Goal: Task Accomplishment & Management: Manage account settings

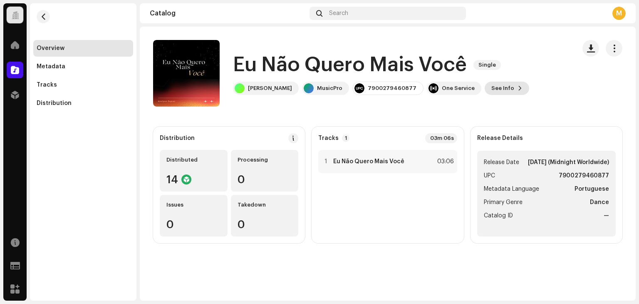
click at [496, 87] on span "See Info" at bounding box center [502, 88] width 23 height 17
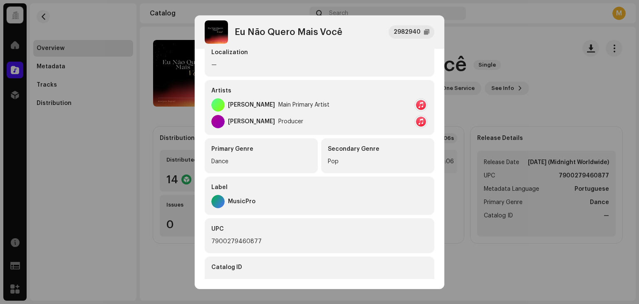
scroll to position [125, 0]
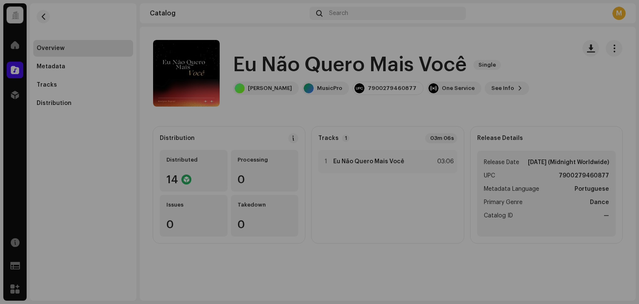
drag, startPoint x: 141, startPoint y: 67, endPoint x: 139, endPoint y: 35, distance: 32.5
click at [141, 68] on div "Eu Não Quero Mais Você 2982940 Metadata Distribution Metadata Language Portugue…" at bounding box center [319, 152] width 639 height 304
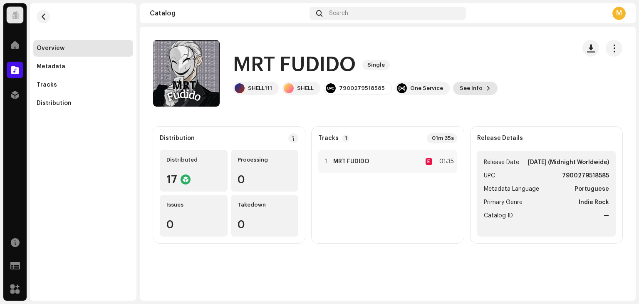
click at [462, 84] on span "See Info" at bounding box center [470, 88] width 23 height 17
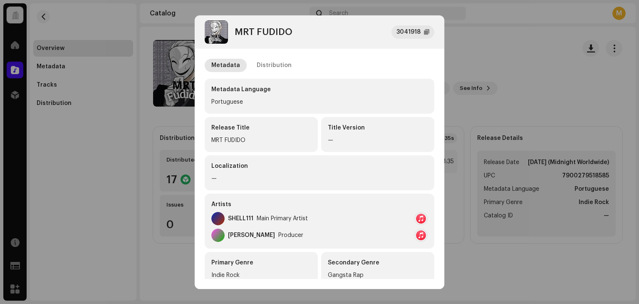
click at [251, 218] on div "SHELL111" at bounding box center [240, 218] width 25 height 7
drag, startPoint x: 252, startPoint y: 218, endPoint x: 231, endPoint y: 215, distance: 20.6
click at [231, 215] on div "SHELL111" at bounding box center [240, 218] width 25 height 7
drag, startPoint x: 230, startPoint y: 216, endPoint x: 251, endPoint y: 215, distance: 21.6
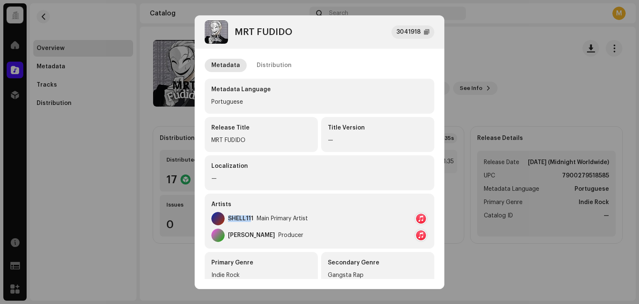
click at [251, 215] on div "SHELL111" at bounding box center [240, 218] width 25 height 7
copy div "SHELL111"
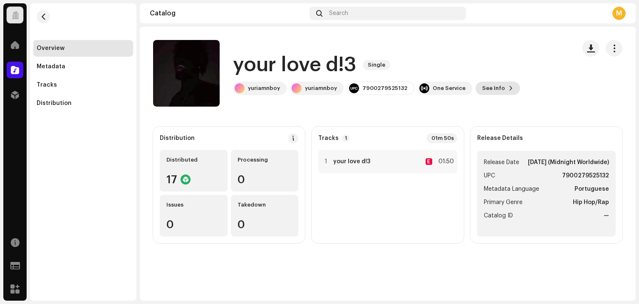
click at [489, 84] on span "See Info" at bounding box center [493, 88] width 23 height 17
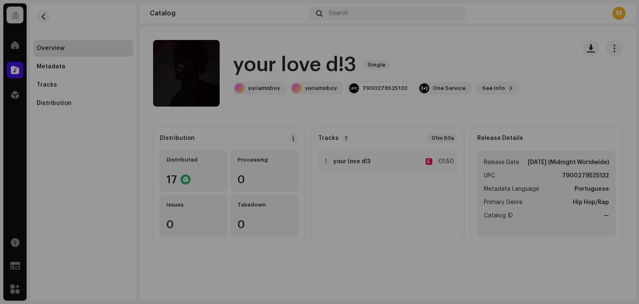
click at [505, 40] on div "your love d!3 3046576 Metadata Distribution Metadata Language Portuguese Releas…" at bounding box center [319, 152] width 639 height 304
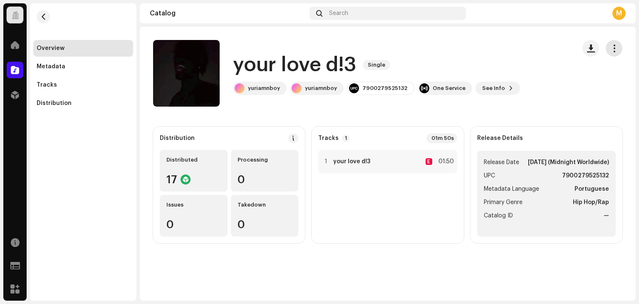
click at [611, 45] on span "button" at bounding box center [614, 48] width 8 height 7
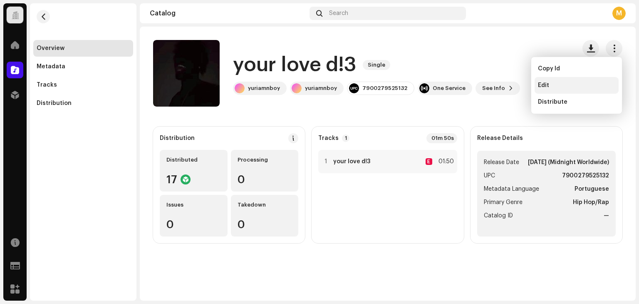
click at [545, 87] on span "Edit" at bounding box center [543, 85] width 11 height 7
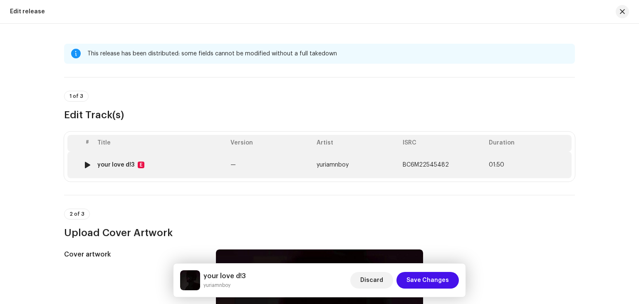
click at [161, 153] on td "your love d!3 E" at bounding box center [160, 164] width 133 height 27
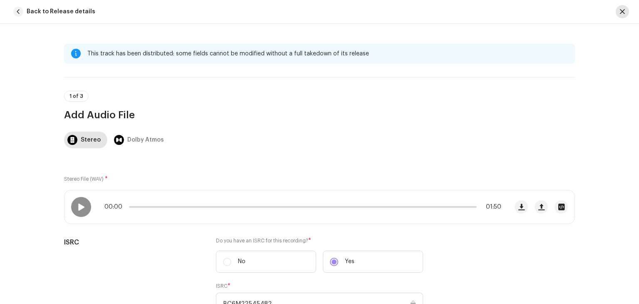
click at [622, 15] on span "button" at bounding box center [622, 11] width 5 height 7
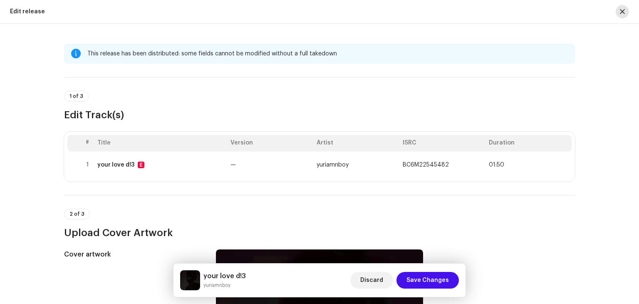
click at [623, 12] on span "button" at bounding box center [622, 11] width 5 height 7
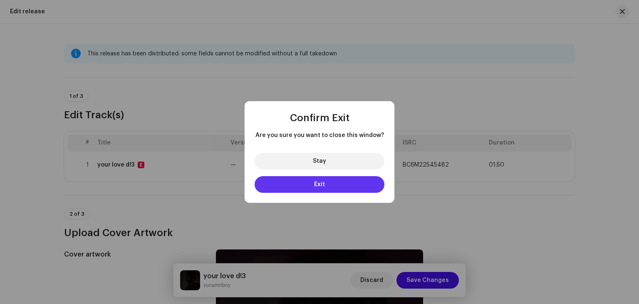
click at [333, 184] on button "Exit" at bounding box center [319, 184] width 130 height 17
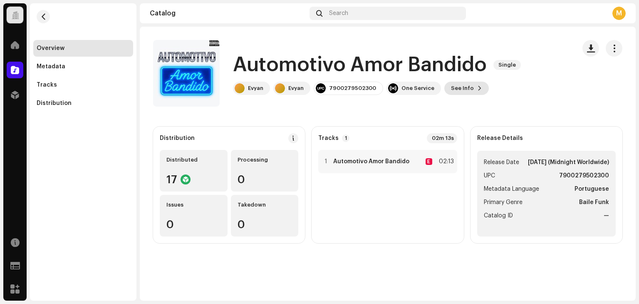
click at [462, 90] on span "See Info" at bounding box center [462, 88] width 23 height 17
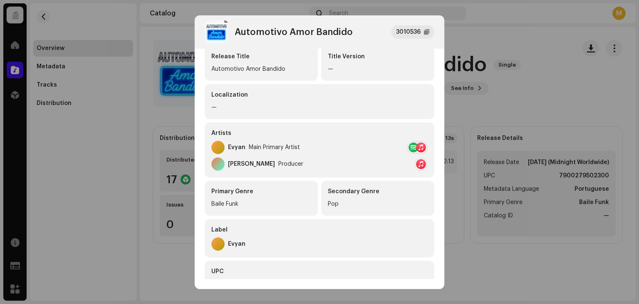
scroll to position [83, 0]
